Goal: Entertainment & Leisure: Consume media (video, audio)

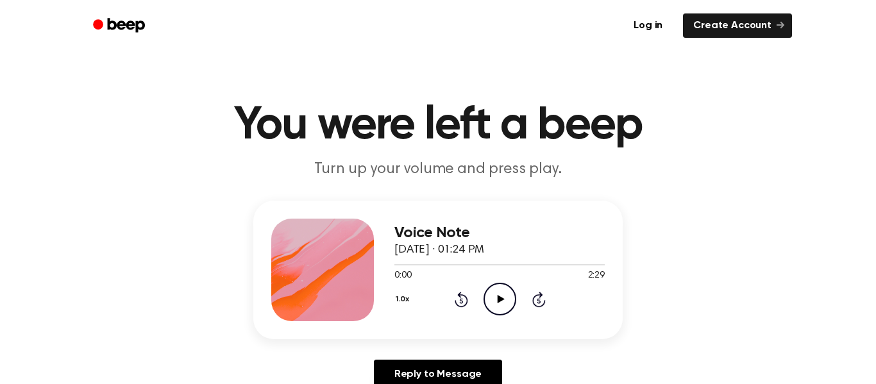
click at [793, 127] on header "You were left a beep Turn up your volume and press play." at bounding box center [437, 142] width 845 height 78
click at [507, 291] on icon "Play Audio" at bounding box center [500, 299] width 33 height 33
click at [535, 309] on div "1.0x Rewind 5 seconds Pause Audio Skip 5 seconds" at bounding box center [500, 299] width 210 height 33
click at [535, 296] on icon at bounding box center [538, 299] width 13 height 15
click at [539, 317] on div "Voice Note [DATE] · 01:24 PM 0:30 2:29 Your browser does not support the [objec…" at bounding box center [500, 270] width 210 height 103
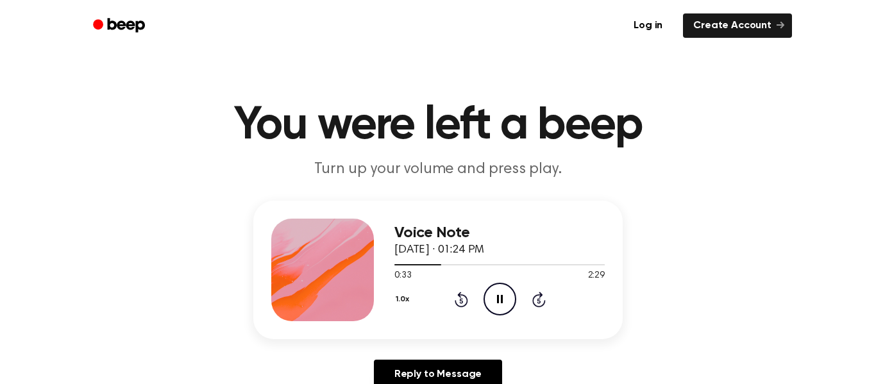
click at [539, 303] on icon at bounding box center [538, 300] width 3 height 5
click at [539, 301] on icon "Skip 5 seconds" at bounding box center [539, 299] width 14 height 17
click at [543, 303] on icon "Skip 5 seconds" at bounding box center [539, 299] width 14 height 17
click at [538, 308] on div "1.0x Rewind 5 seconds Pause Audio Skip 5 seconds" at bounding box center [500, 299] width 210 height 33
click at [539, 301] on icon at bounding box center [538, 300] width 3 height 5
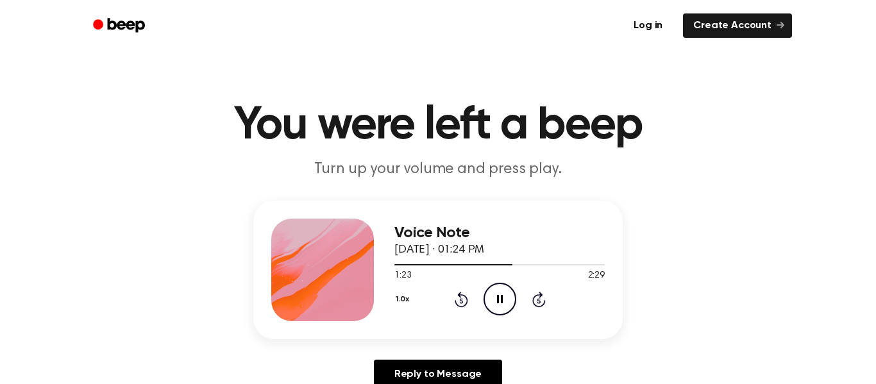
click at [498, 302] on icon at bounding box center [500, 299] width 6 height 8
click at [502, 302] on icon "Play Audio" at bounding box center [500, 299] width 33 height 33
click at [502, 302] on icon at bounding box center [500, 299] width 6 height 8
